Goal: Task Accomplishment & Management: Complete application form

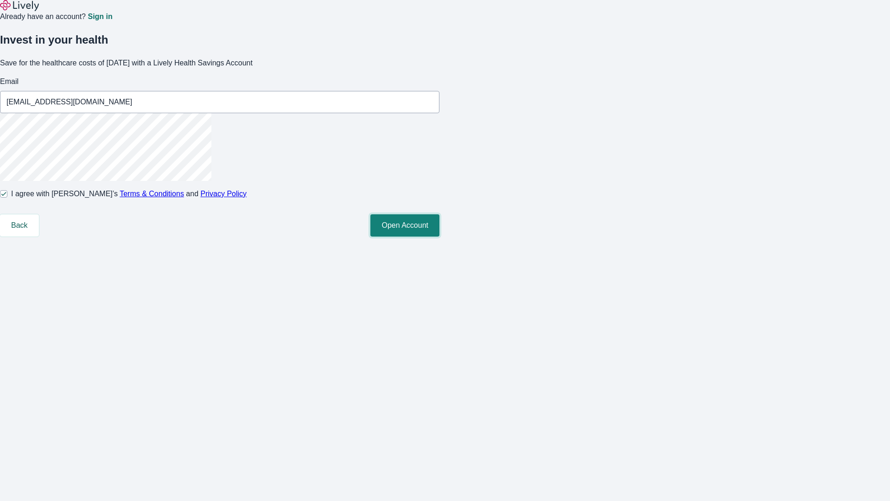
click at [439, 236] on button "Open Account" at bounding box center [404, 225] width 69 height 22
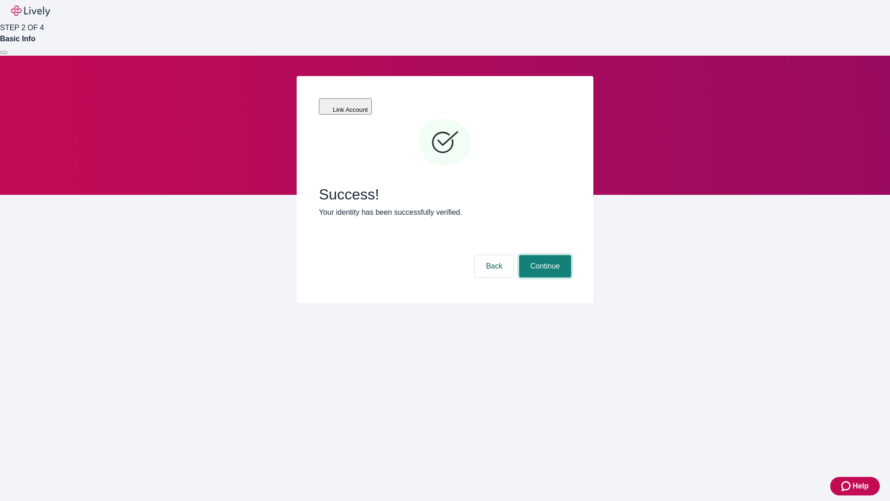
click at [544, 255] on button "Continue" at bounding box center [545, 266] width 52 height 22
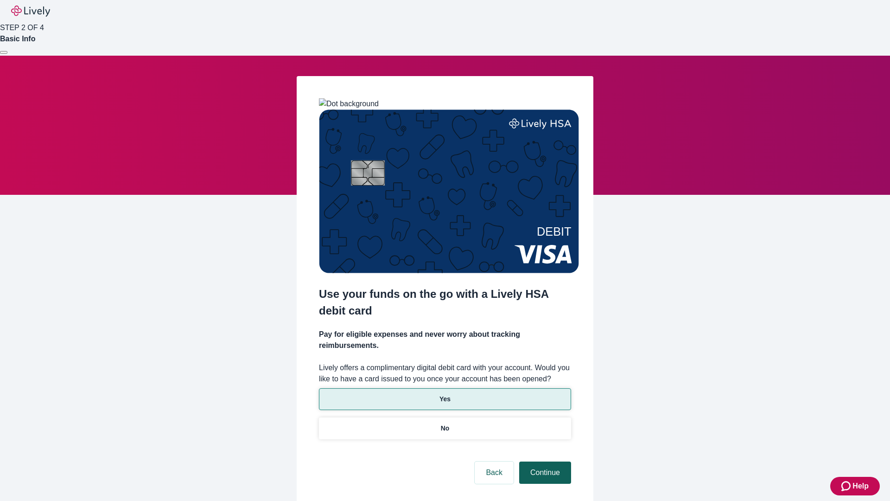
click at [445, 423] on p "No" at bounding box center [445, 428] width 9 height 10
click at [544, 461] on button "Continue" at bounding box center [545, 472] width 52 height 22
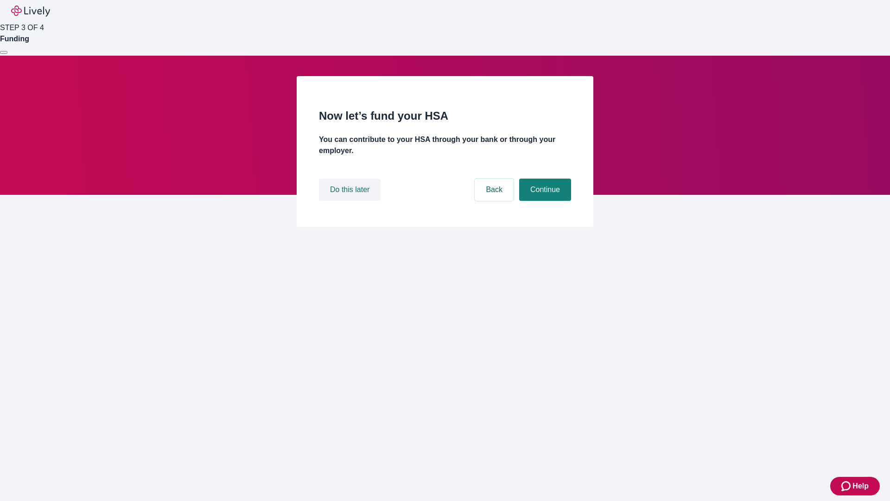
click at [351, 201] on button "Do this later" at bounding box center [350, 189] width 62 height 22
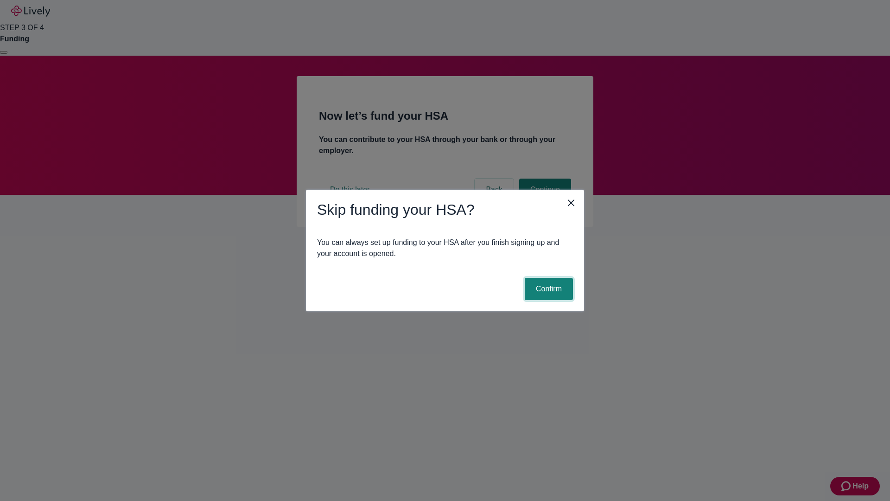
click at [547, 289] on button "Confirm" at bounding box center [549, 289] width 48 height 22
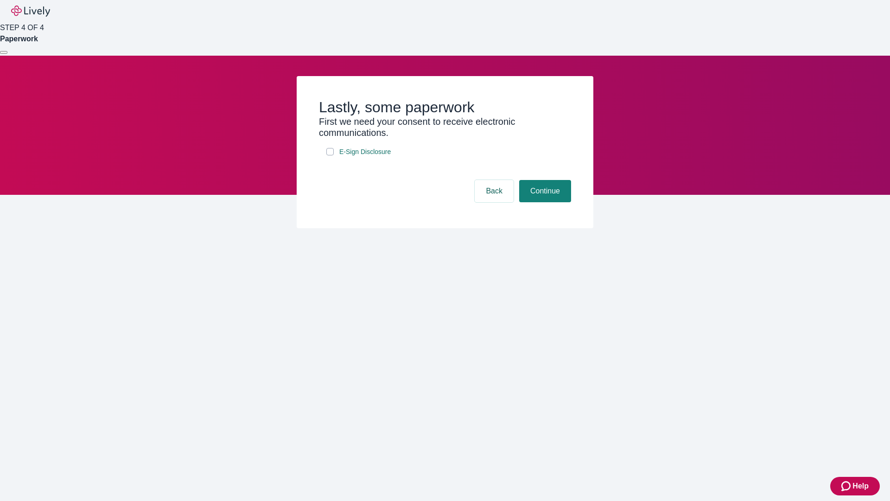
click at [330, 155] on input "E-Sign Disclosure" at bounding box center [329, 151] width 7 height 7
checkbox input "true"
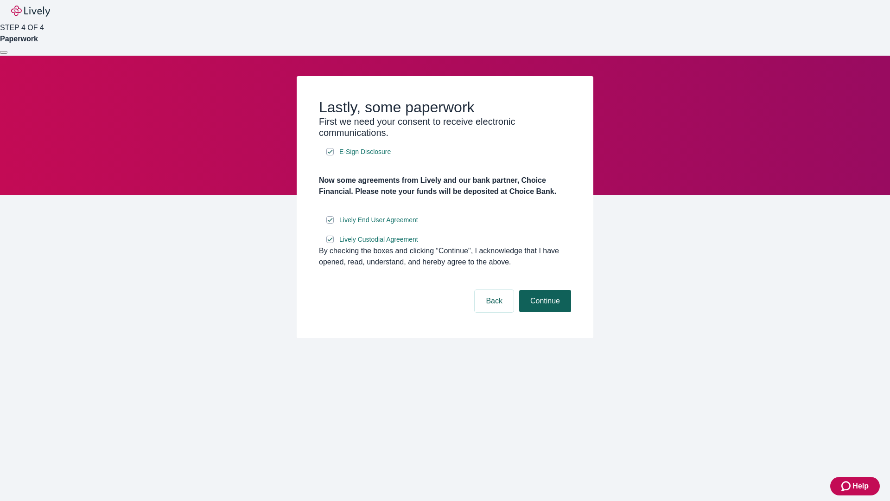
click at [544, 312] on button "Continue" at bounding box center [545, 301] width 52 height 22
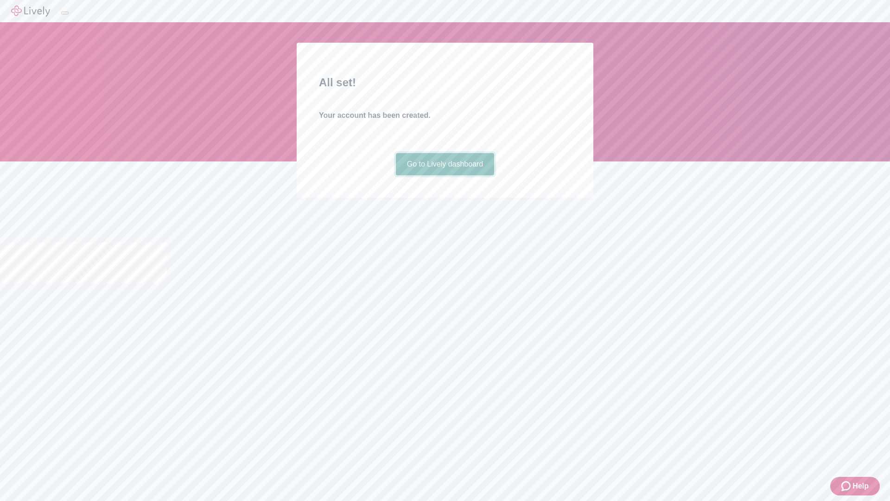
click at [445, 175] on link "Go to Lively dashboard" at bounding box center [445, 164] width 99 height 22
